Goal: Check status

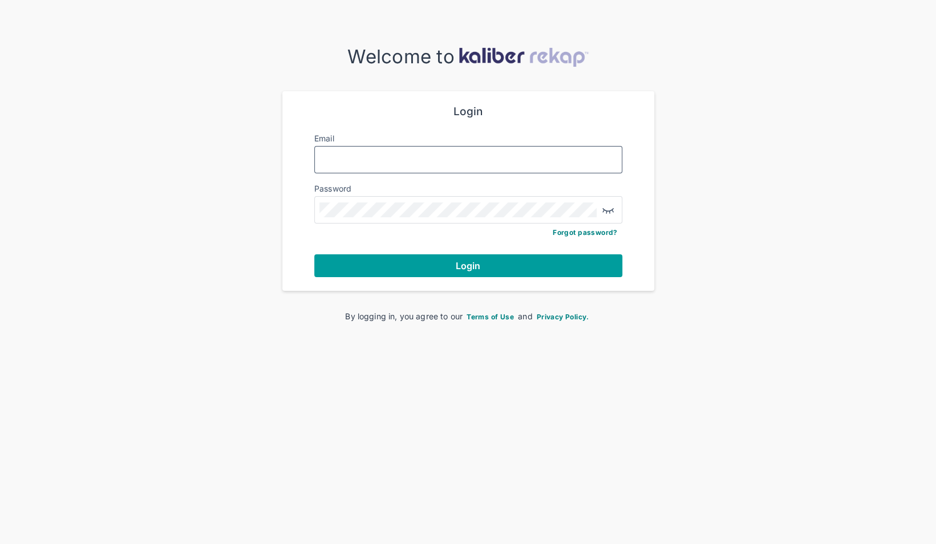
type input "**********"
click at [461, 260] on span "Login" at bounding box center [468, 265] width 25 height 11
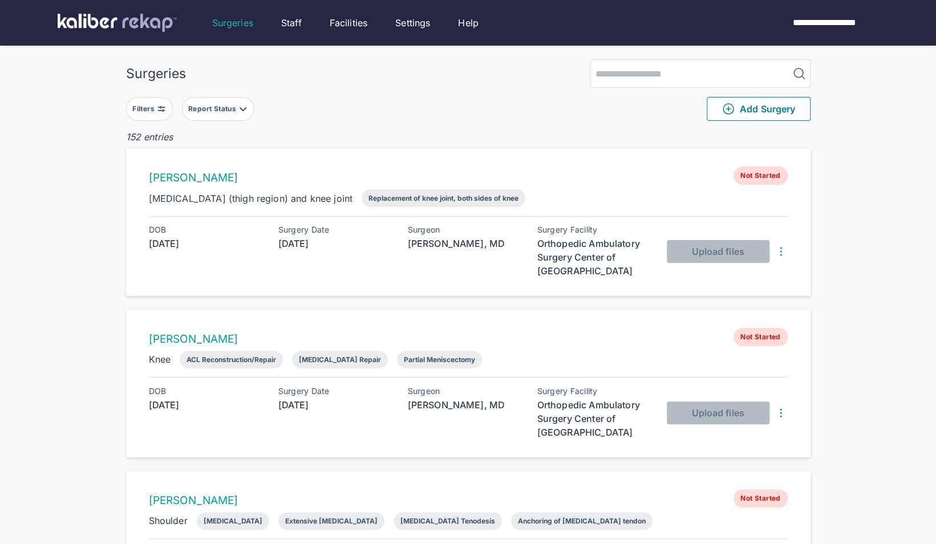
click at [219, 99] on button "Report Status" at bounding box center [218, 109] width 72 height 24
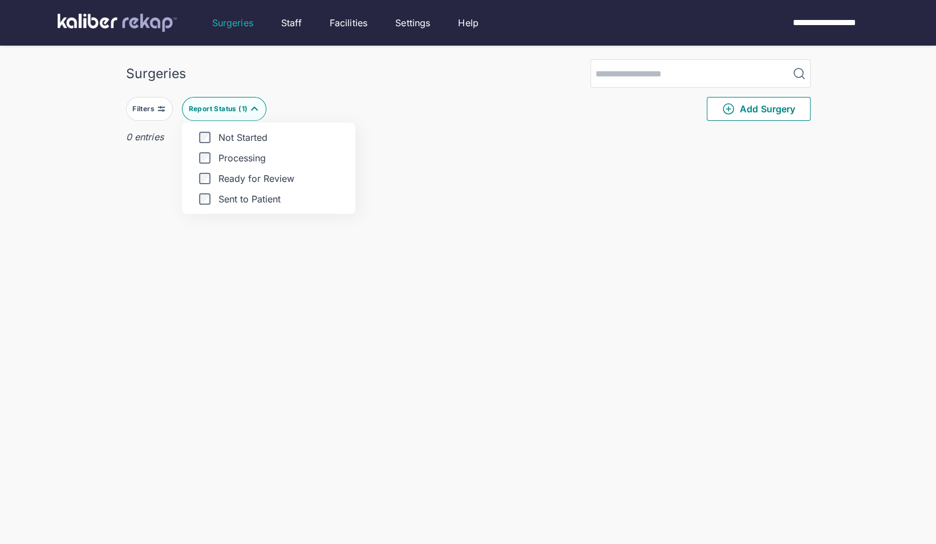
click at [64, 261] on div "Surgeries Filters Report Status ( 1 ) Not Started Processing Ready for Review S…" at bounding box center [468, 295] width 936 height 590
